Goal: Find specific page/section: Find specific page/section

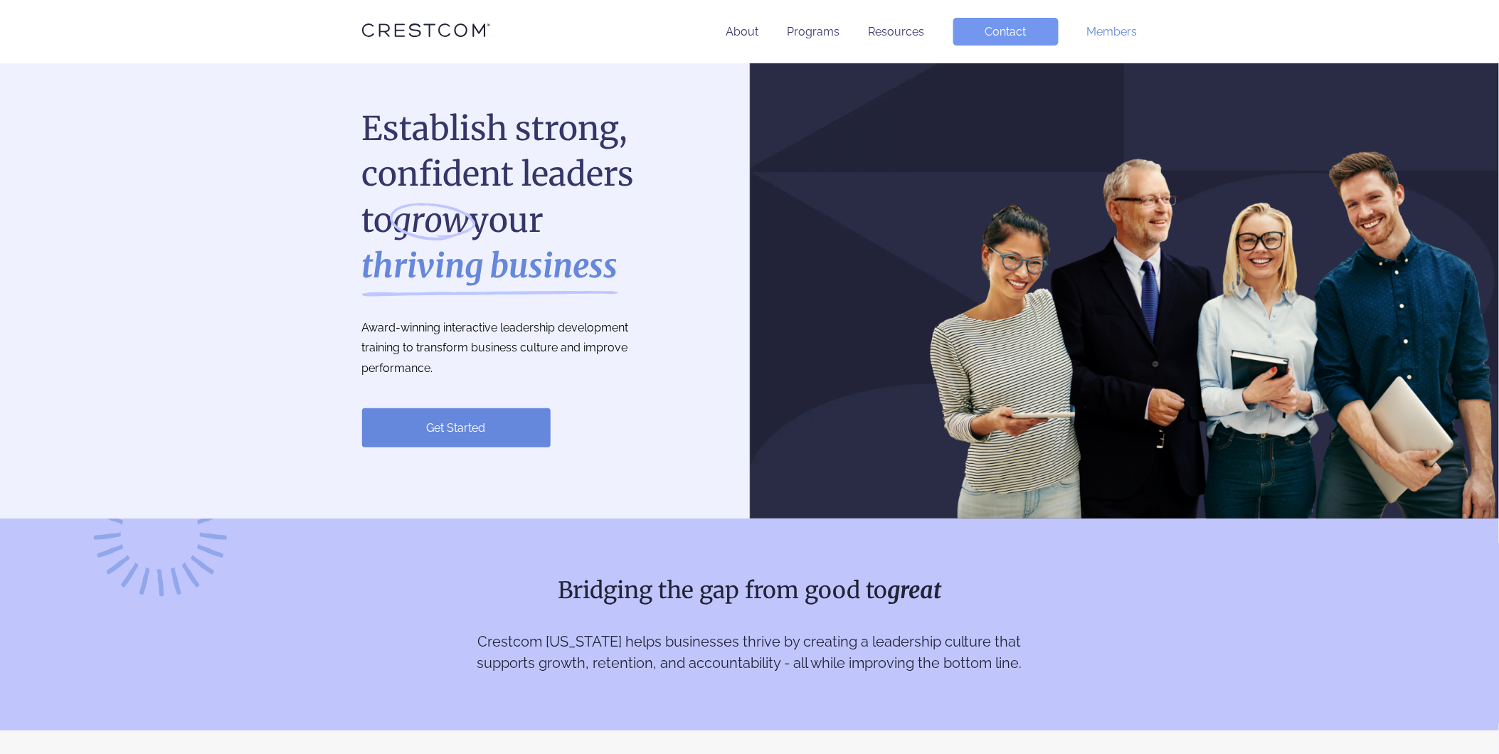
click at [1117, 34] on link "Members" at bounding box center [1112, 32] width 50 height 14
click at [1110, 32] on link "Members" at bounding box center [1112, 32] width 50 height 14
click at [1112, 38] on link "Members" at bounding box center [1112, 32] width 50 height 14
click at [1094, 28] on link "Members" at bounding box center [1112, 32] width 50 height 14
